Goal: Information Seeking & Learning: Learn about a topic

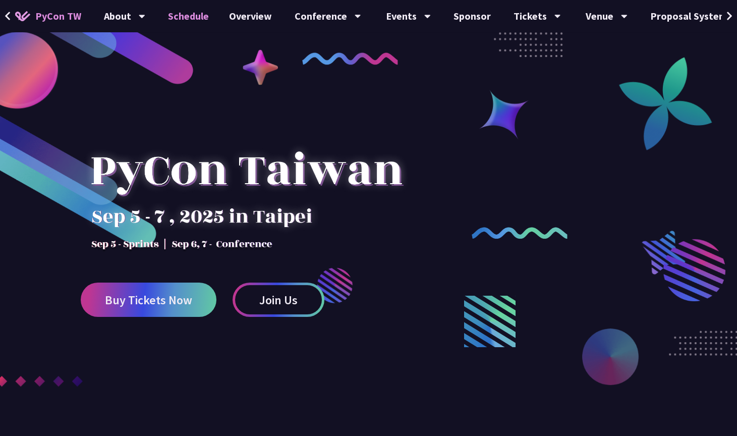
click at [176, 16] on link "Schedule" at bounding box center [188, 16] width 61 height 32
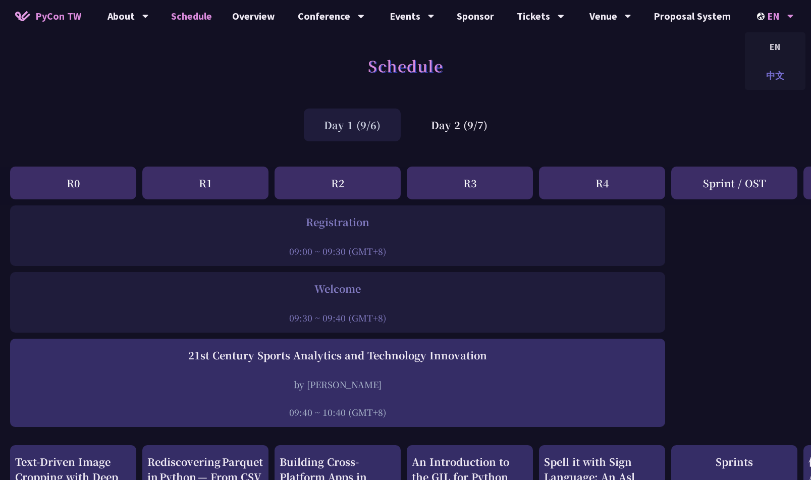
click at [737, 70] on div "中文" at bounding box center [775, 76] width 61 height 24
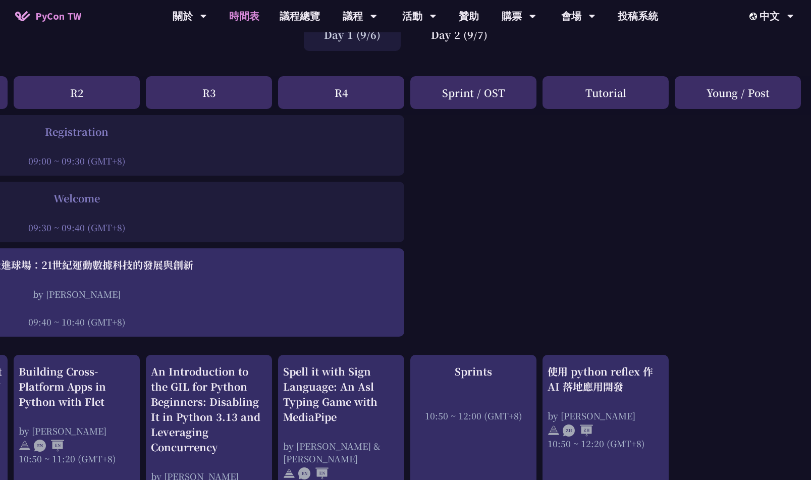
scroll to position [0, 261]
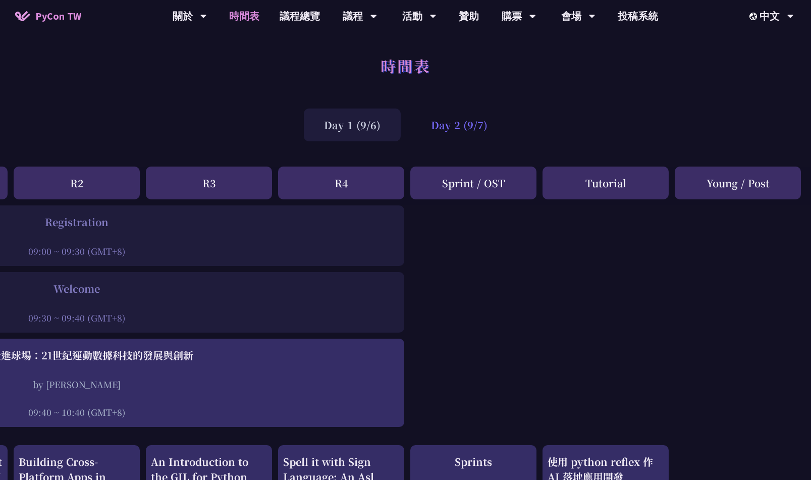
click at [457, 132] on div "Day 2 (9/7)" at bounding box center [459, 124] width 97 height 33
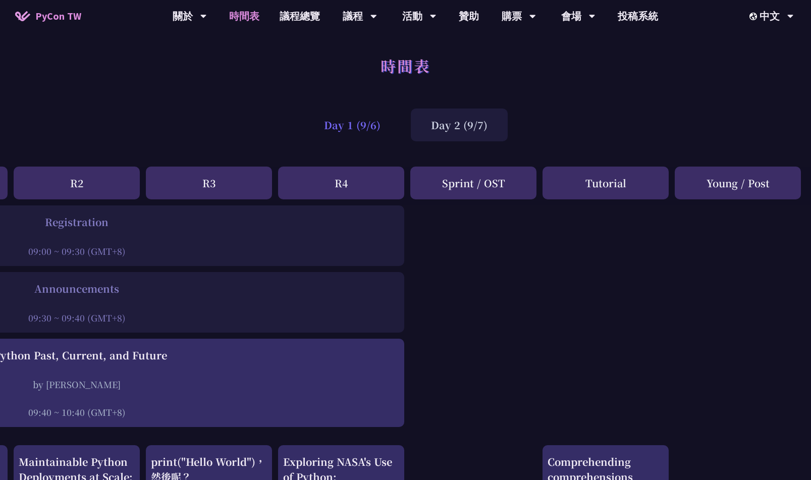
click at [376, 124] on div "Day 1 (9/6)" at bounding box center [352, 124] width 97 height 33
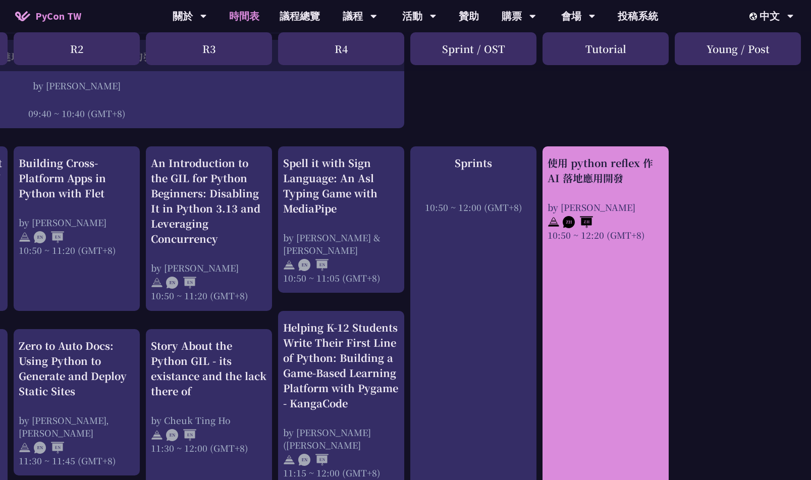
scroll to position [287, 261]
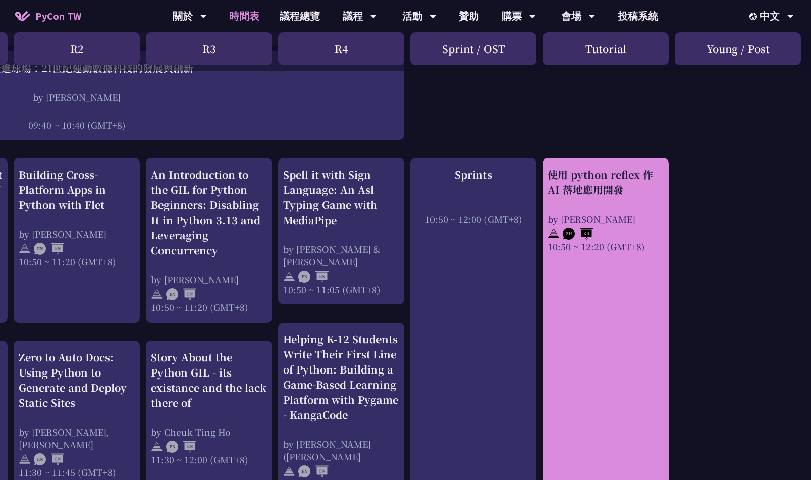
click at [590, 356] on div "使用 python reflex 作 AI 落地應用開發 by [PERSON_NAME] 10:50 ~ 12:20 (GMT+8)" at bounding box center [605, 343] width 126 height 371
click at [603, 174] on div "使用 python reflex 作 AI 落地應用開發" at bounding box center [605, 182] width 116 height 30
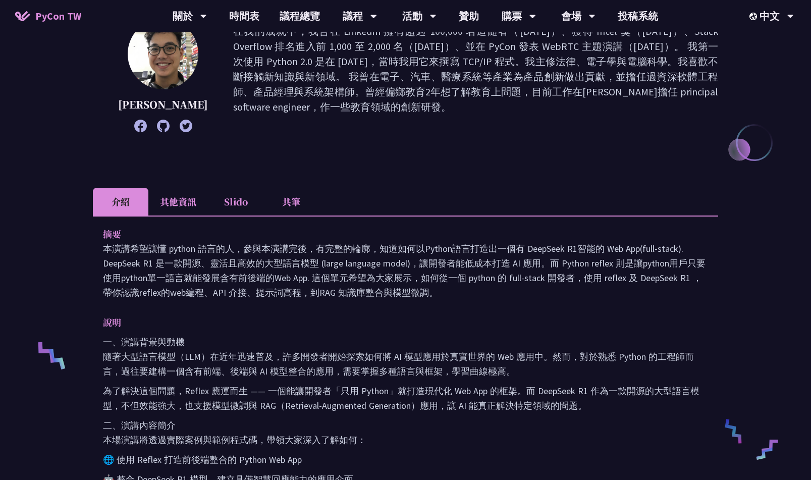
scroll to position [274, 0]
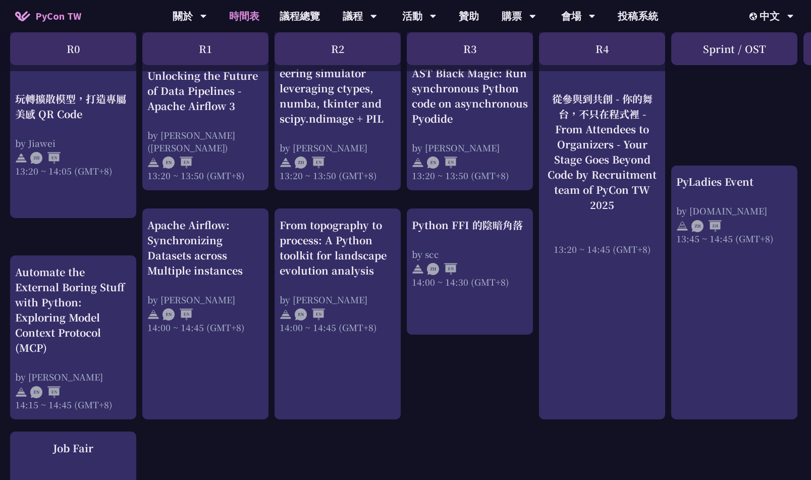
scroll to position [882, 0]
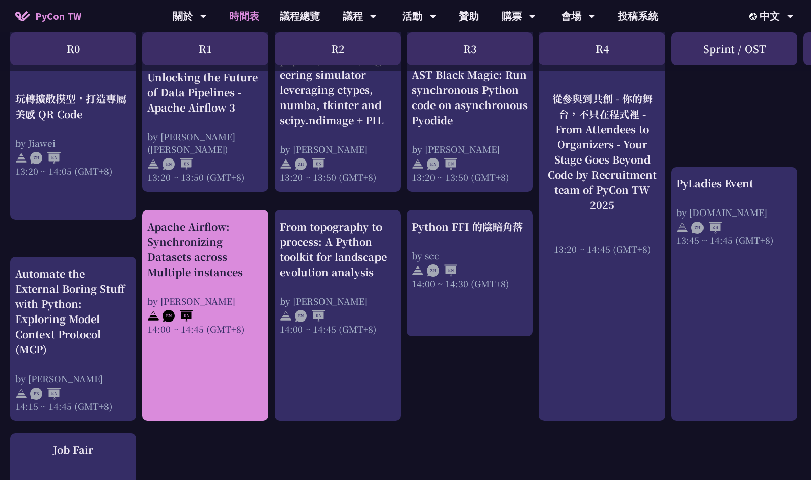
click at [252, 393] on div "Apache Airflow: Synchronizing Datasets across Multiple instances by [PERSON_NAM…" at bounding box center [205, 315] width 126 height 211
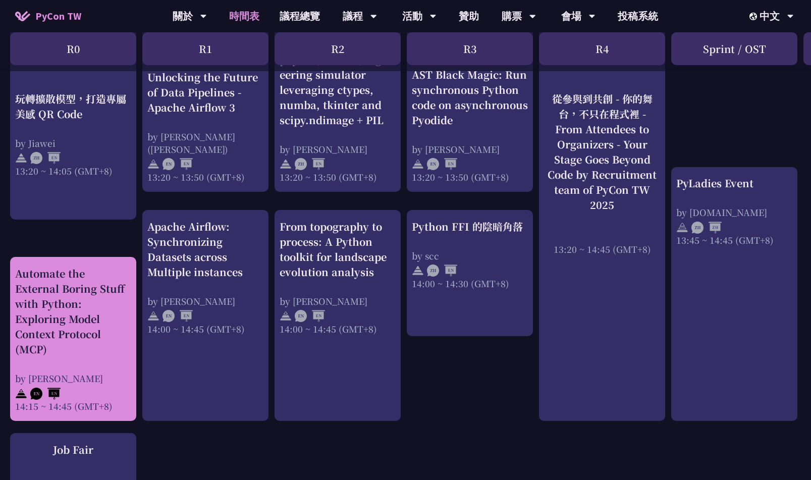
click at [110, 360] on div "Automate the External Boring Stuff with Python: Exploring Model Context Protoco…" at bounding box center [73, 339] width 116 height 146
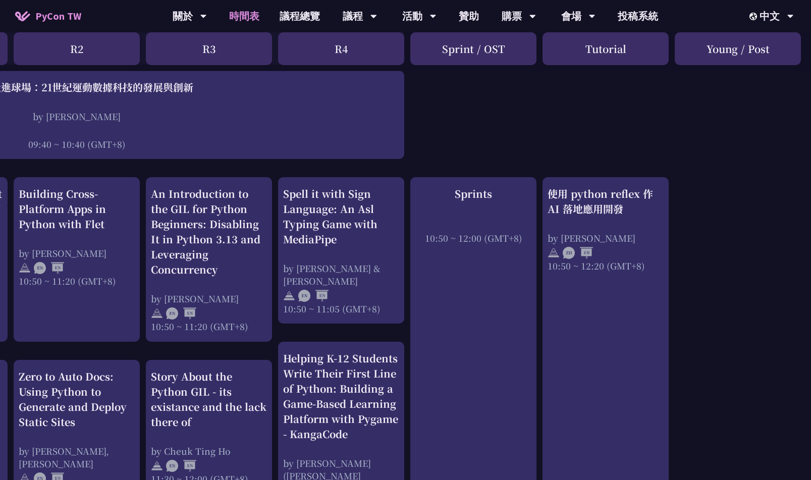
scroll to position [267, 261]
